Goal: Find specific page/section: Find specific page/section

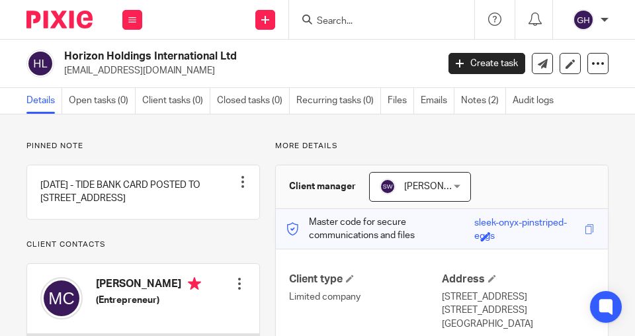
scroll to position [75, 0]
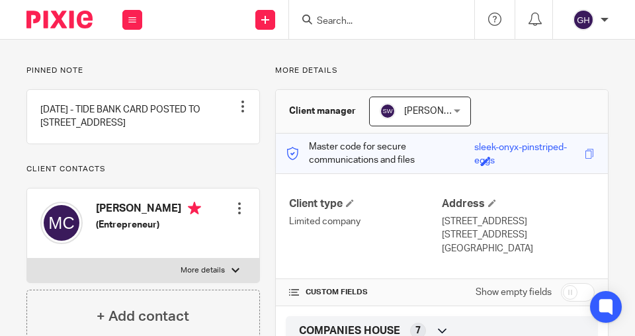
click at [355, 26] on input "Search" at bounding box center [375, 22] width 119 height 12
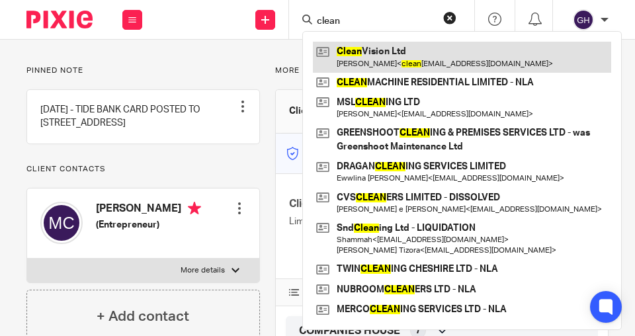
type input "clean"
click at [373, 58] on link at bounding box center [462, 57] width 298 height 30
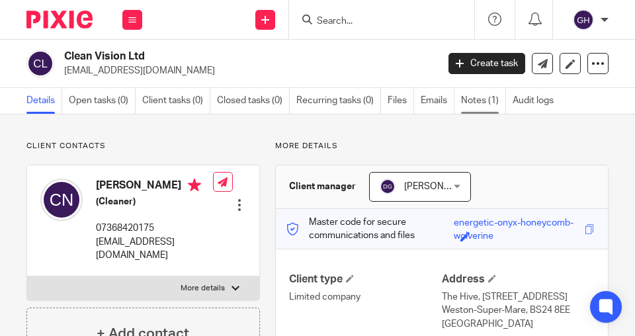
click at [478, 98] on link "Notes (1)" at bounding box center [483, 101] width 45 height 26
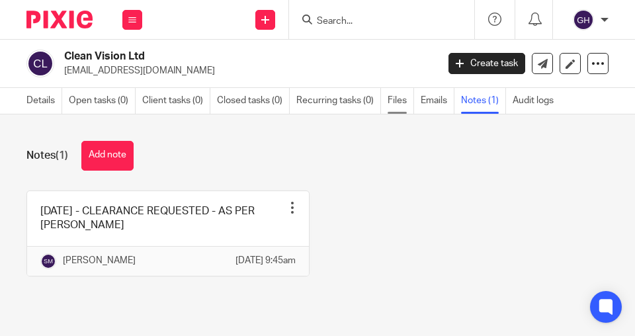
click at [395, 99] on link "Files" at bounding box center [401, 101] width 26 height 26
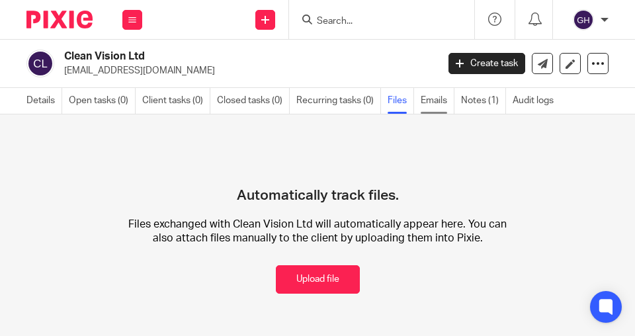
click at [429, 103] on link "Emails" at bounding box center [438, 101] width 34 height 26
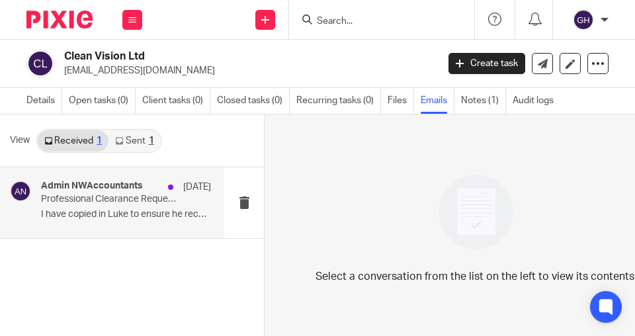
click at [116, 205] on div "Admin NWAccountants [DATE] Professional Clearance Request - CLEAN VISION LTD I …" at bounding box center [126, 203] width 170 height 44
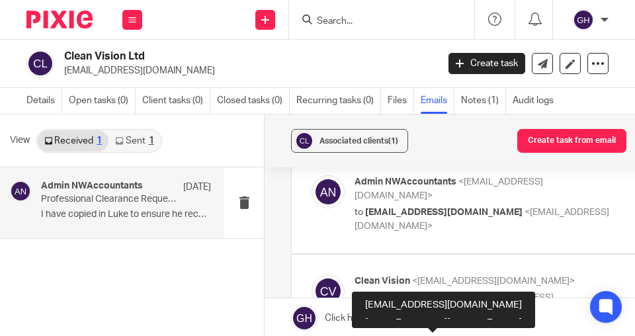
scroll to position [265, 0]
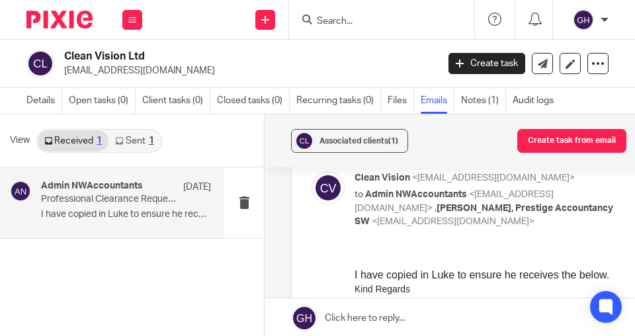
click at [335, 11] on div at bounding box center [381, 19] width 185 height 39
click at [342, 17] on input "Search" at bounding box center [375, 22] width 119 height 12
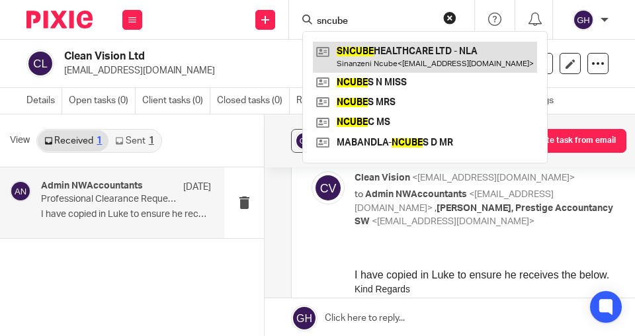
type input "sncube"
click at [372, 54] on link at bounding box center [425, 57] width 224 height 30
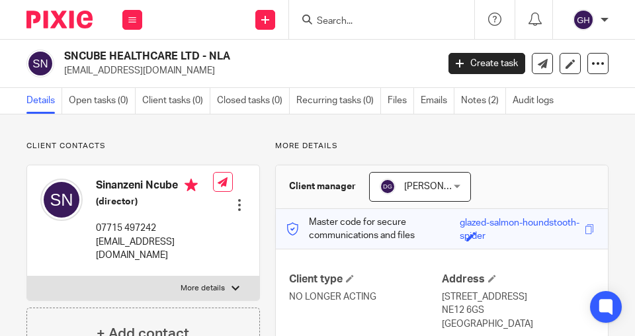
drag, startPoint x: 66, startPoint y: 54, endPoint x: 195, endPoint y: 59, distance: 129.1
click at [197, 58] on h2 "SNCUBE HEALTHCARE LTD - NLA" at bounding box center [210, 57] width 292 height 14
copy h2 "SNCUBE HEALTHCARE LTD"
click at [464, 100] on link "Notes (2)" at bounding box center [483, 101] width 45 height 26
